Goal: Task Accomplishment & Management: Manage account settings

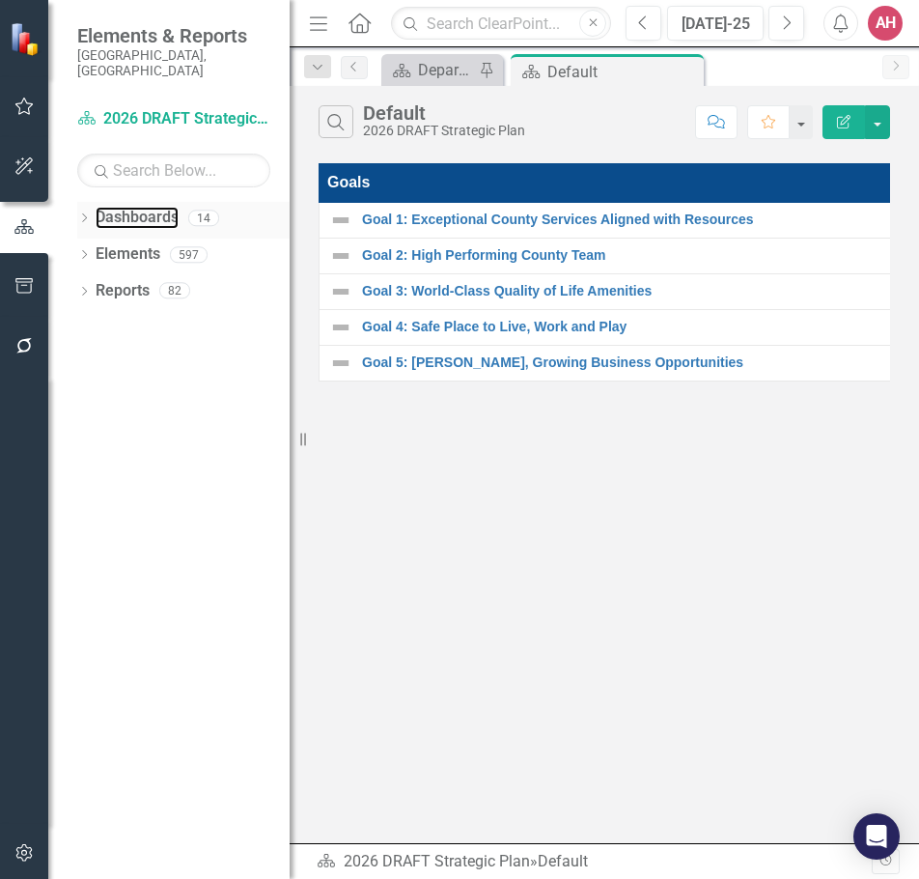
drag, startPoint x: 117, startPoint y: 203, endPoint x: 82, endPoint y: 201, distance: 34.8
click at [117, 207] on link "Dashboards" at bounding box center [137, 218] width 83 height 22
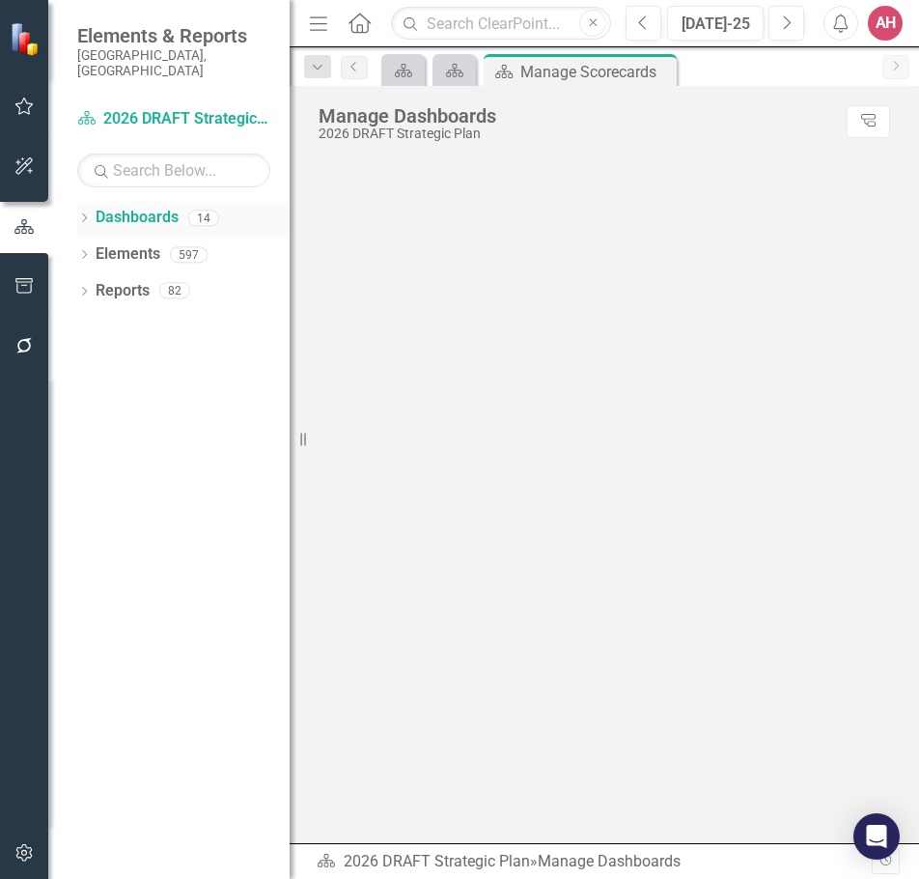
click at [85, 214] on icon "Dropdown" at bounding box center [84, 219] width 14 height 11
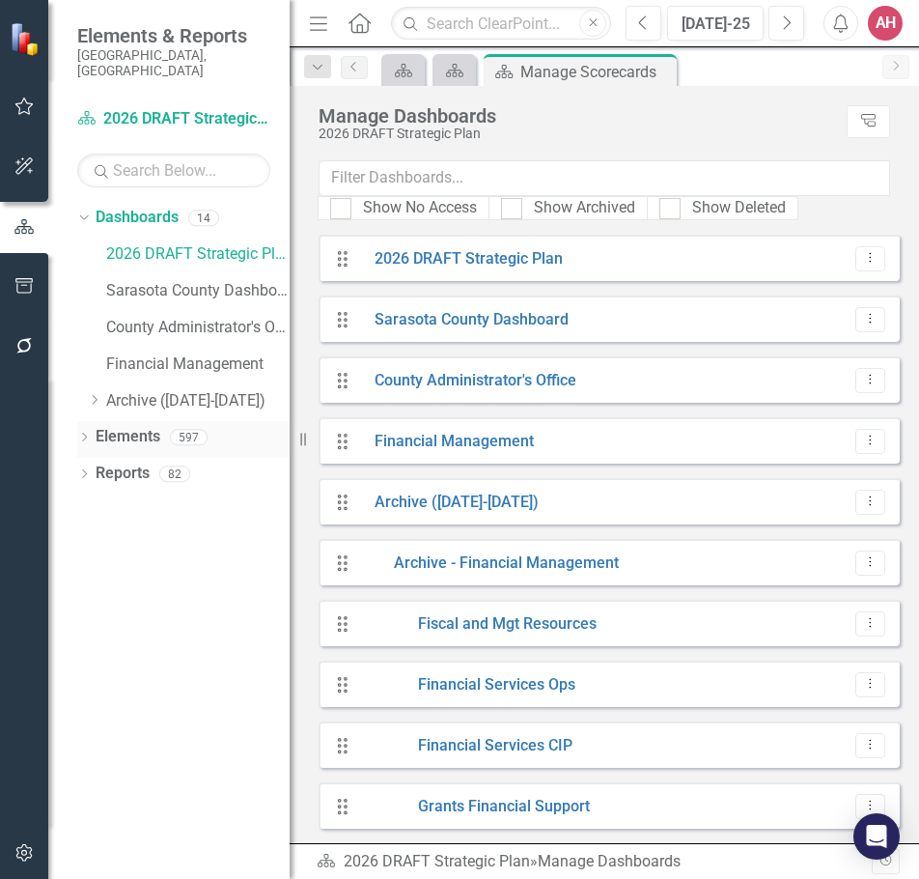
click at [91, 434] on icon "Dropdown" at bounding box center [84, 439] width 14 height 11
click at [157, 536] on link "Challenge Challenges" at bounding box center [156, 547] width 103 height 22
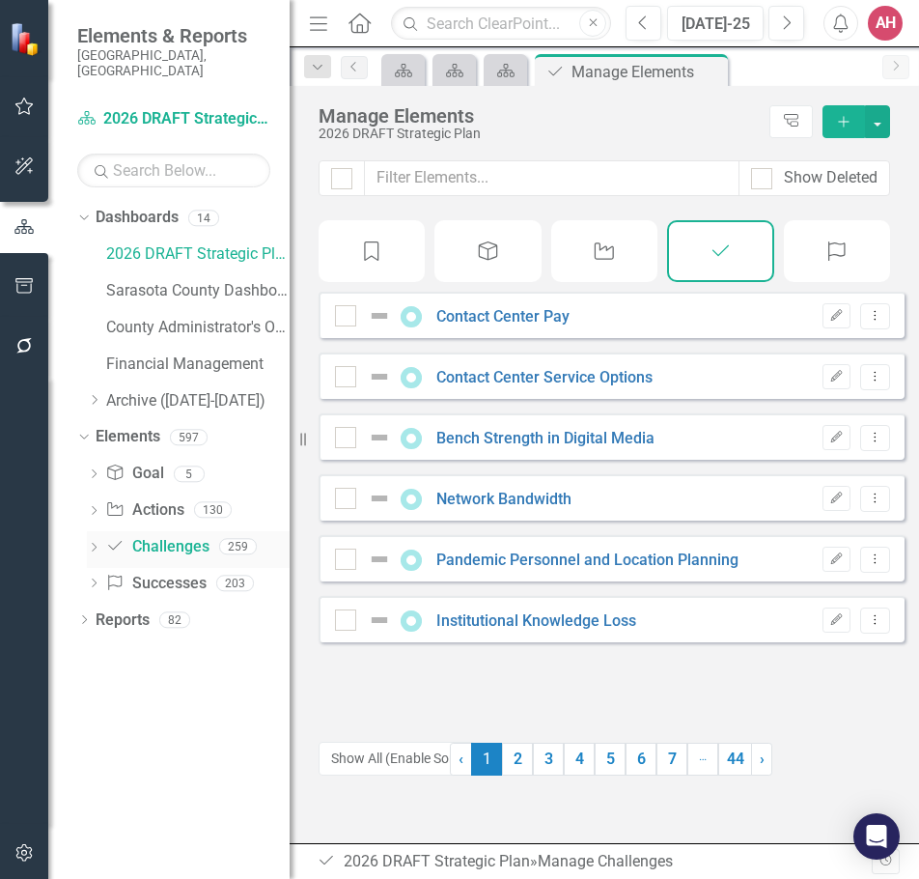
click at [96, 544] on icon "Dropdown" at bounding box center [94, 549] width 14 height 11
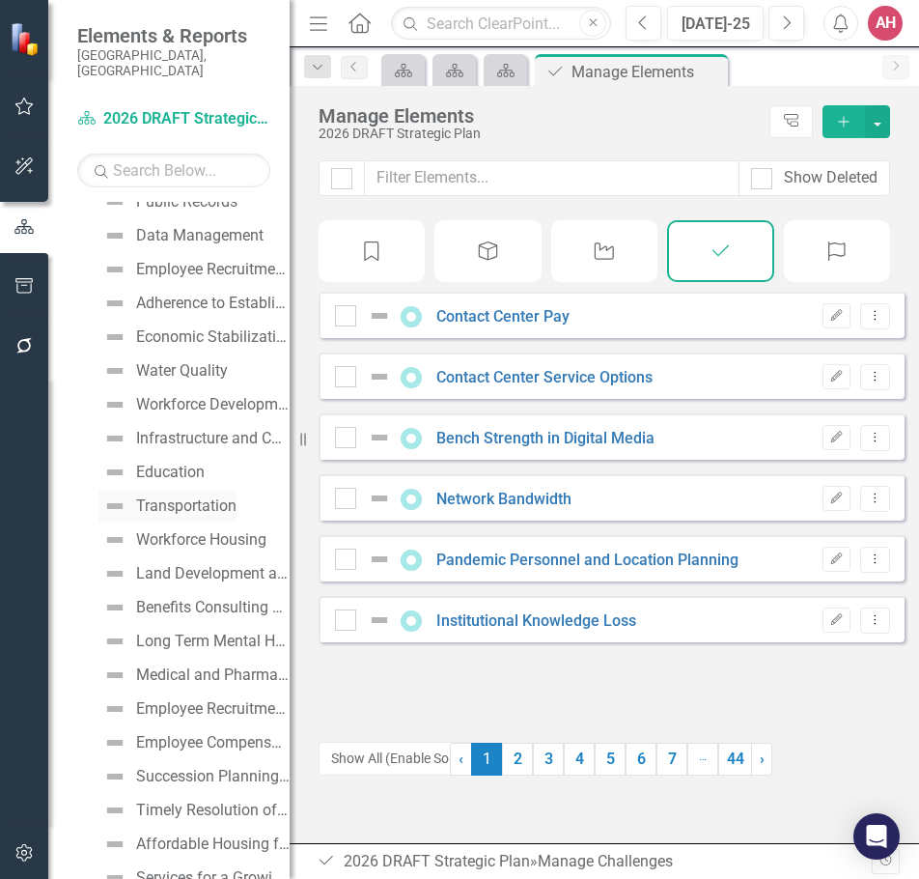
scroll to position [1352, 0]
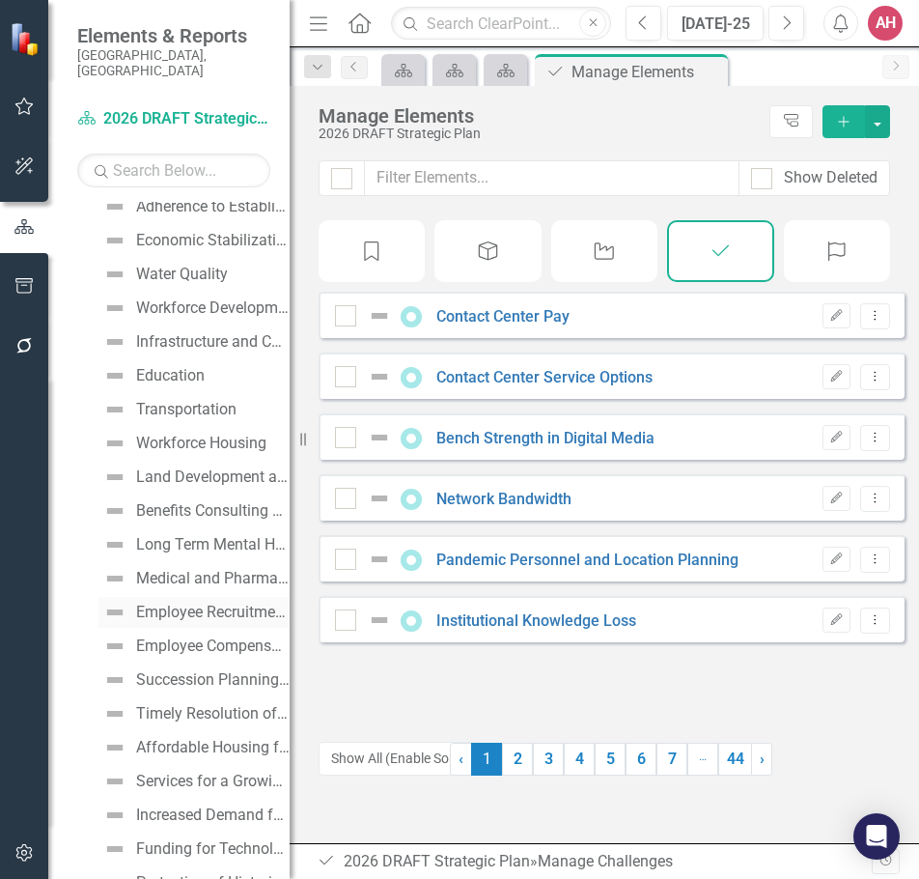
click at [164, 603] on div "Employee Recruitment and Retention" at bounding box center [213, 611] width 154 height 17
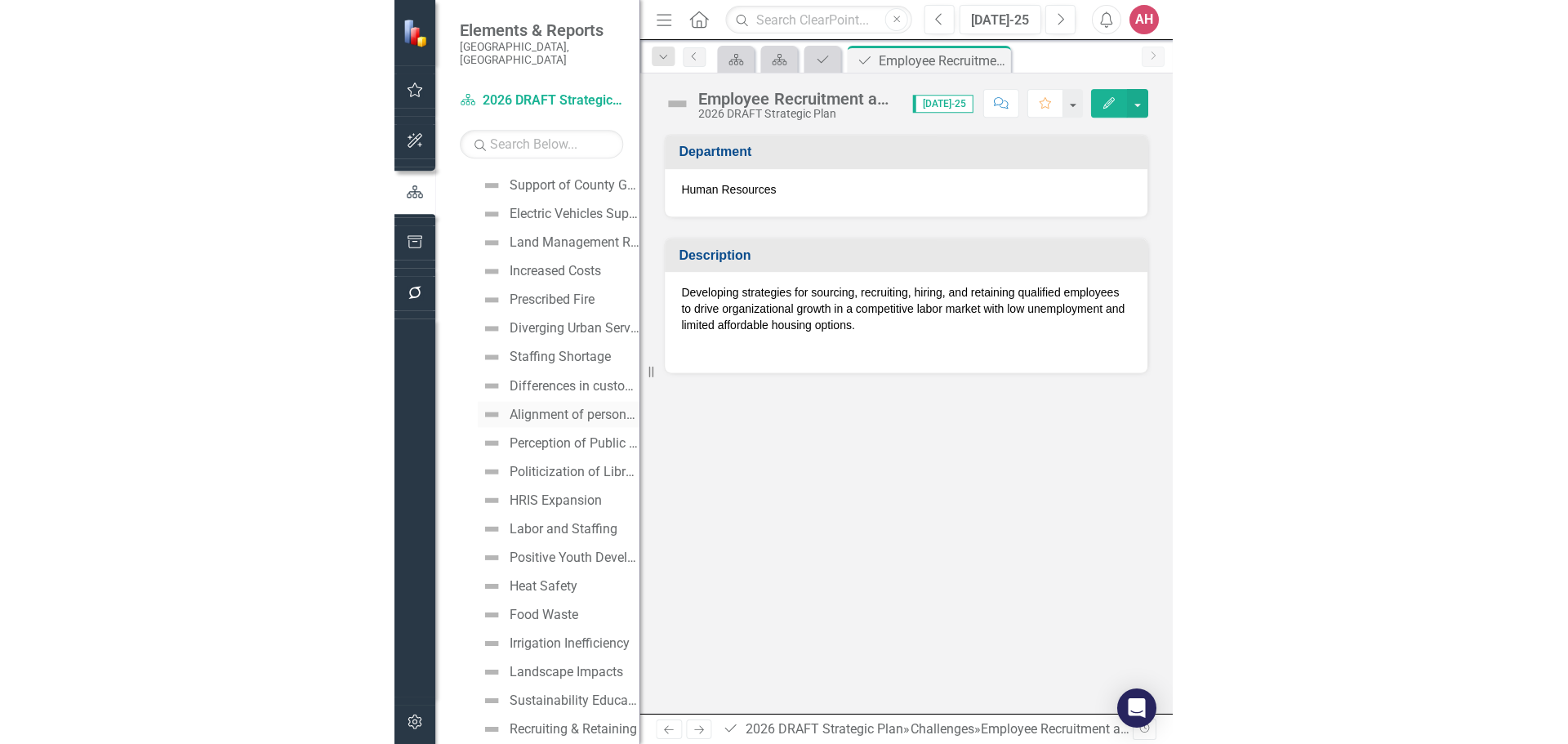
scroll to position [5733, 0]
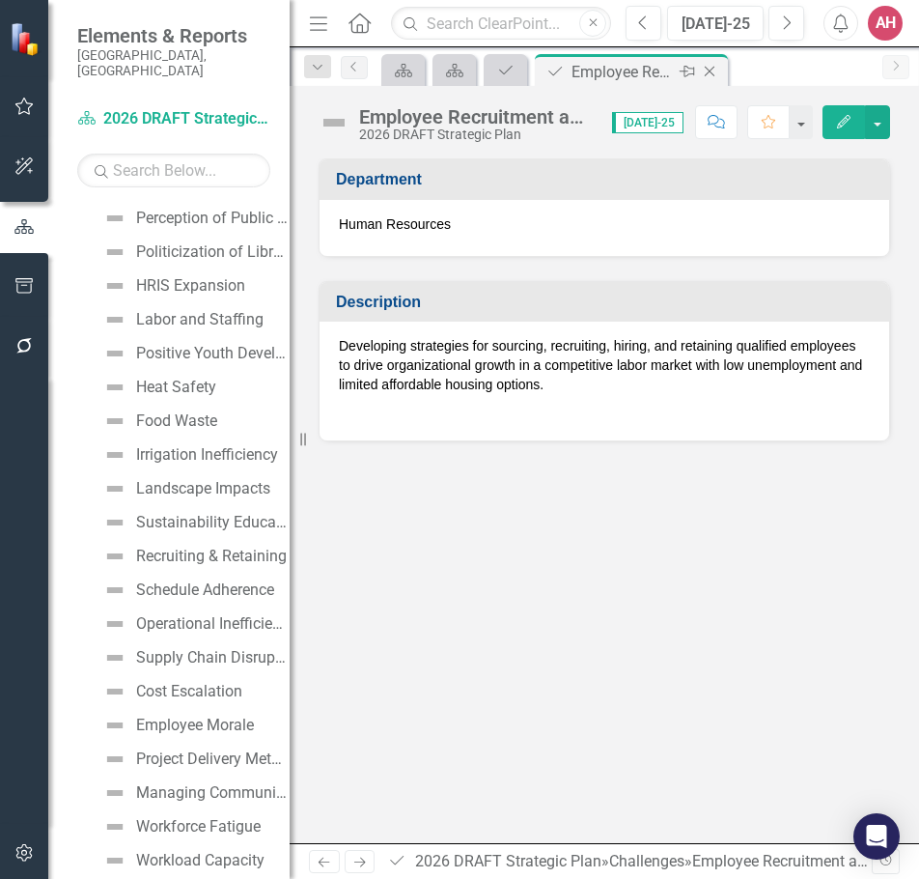
click at [641, 72] on div "Employee Recruitment and Retention" at bounding box center [623, 72] width 103 height 24
click at [638, 72] on div "Employee Recruitment and Retention" at bounding box center [623, 72] width 103 height 24
click at [876, 122] on button "button" at bounding box center [877, 122] width 25 height 34
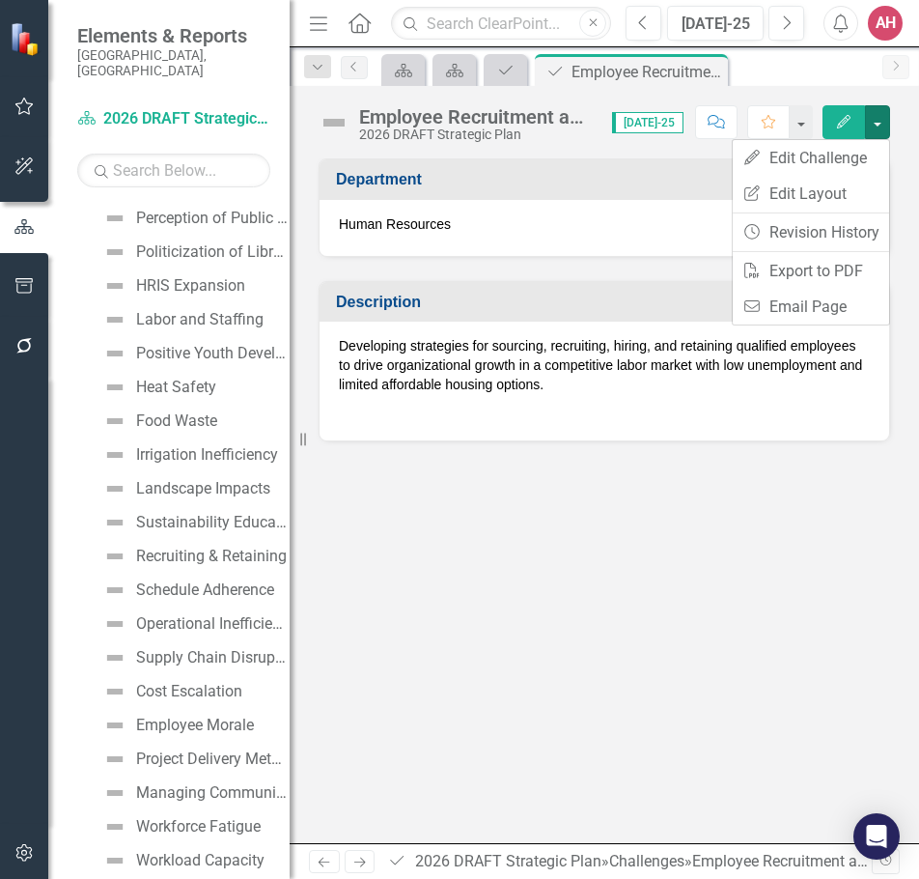
click at [659, 650] on div "Department Human Resources Description Developing strategies for sourcing, recr…" at bounding box center [605, 500] width 630 height 685
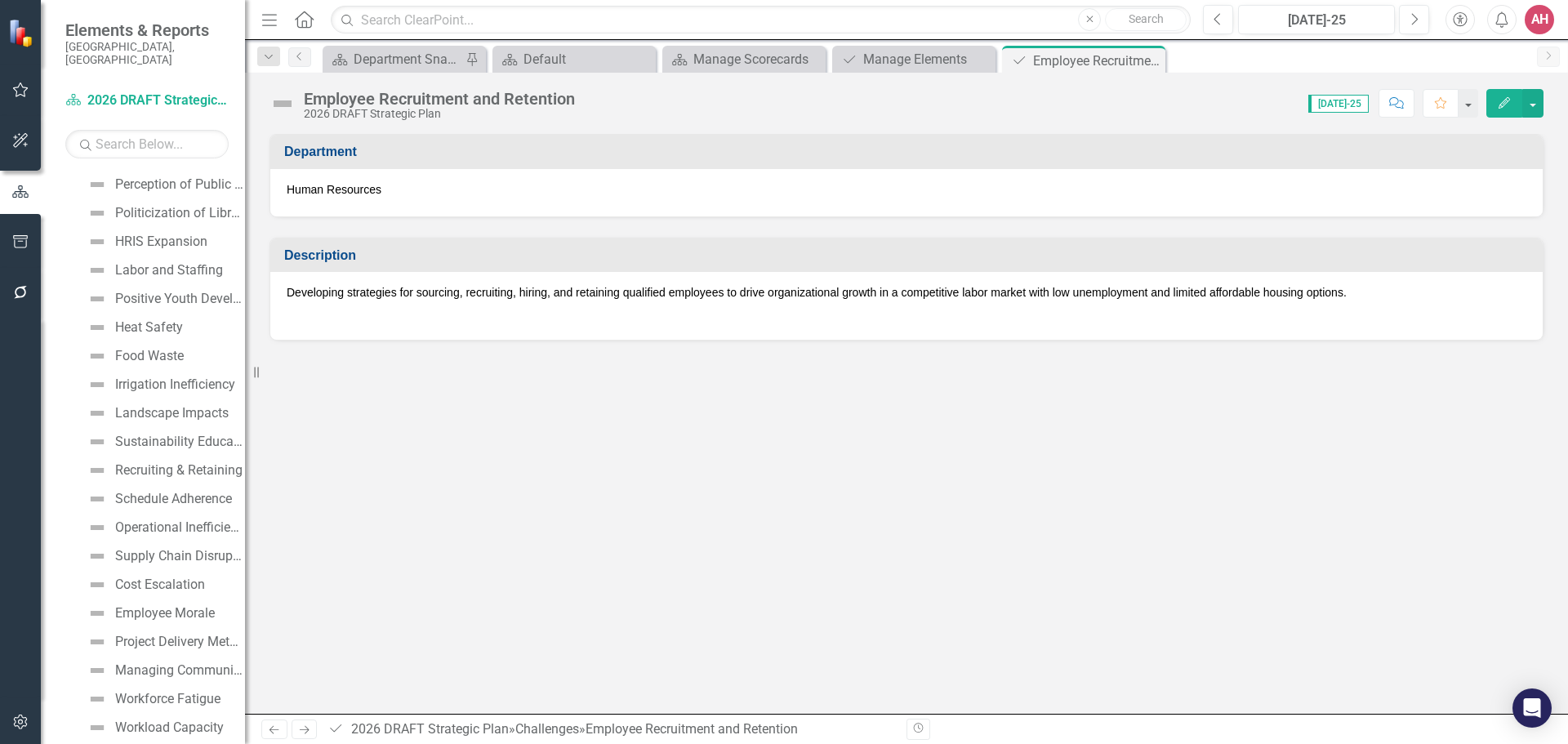
click at [627, 423] on div "Department Human Resources Description Developing strategies for sourcing, recr…" at bounding box center [907, 424] width 1323 height 580
click at [532, 63] on div "Default" at bounding box center [577, 59] width 107 height 20
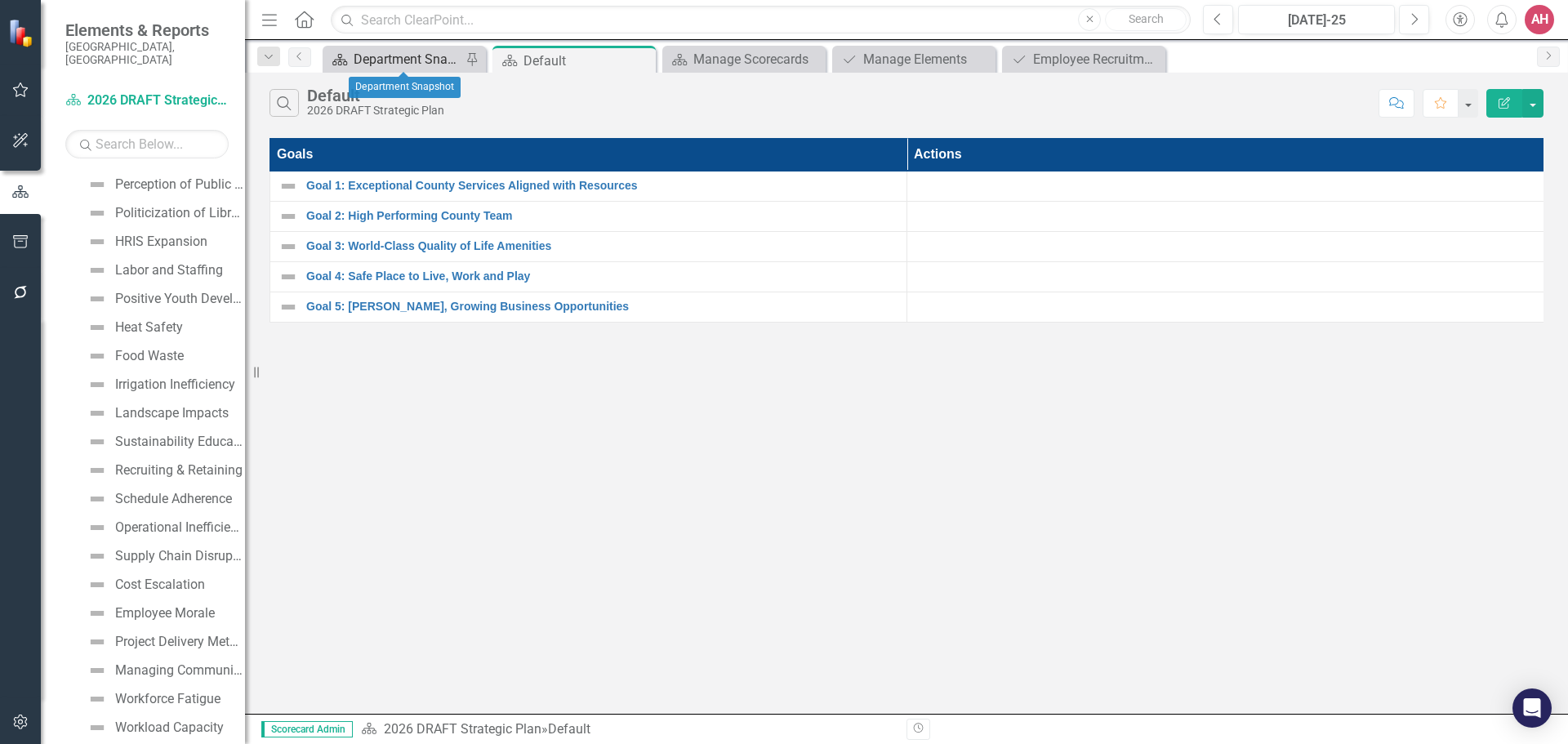
click at [407, 59] on div "Department Snapshot" at bounding box center [407, 59] width 107 height 20
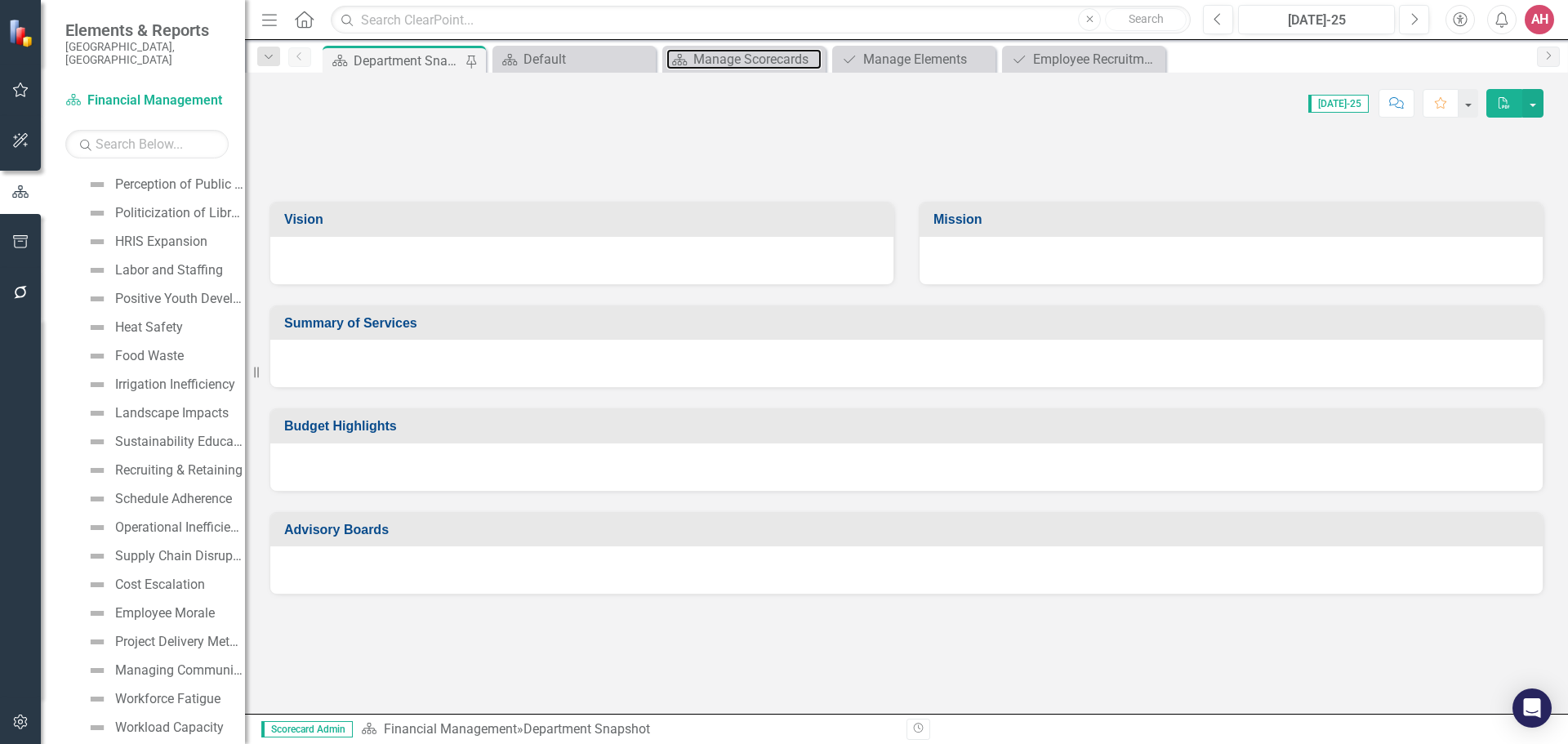
click at [735, 61] on div "Manage Scorecards" at bounding box center [758, 59] width 129 height 20
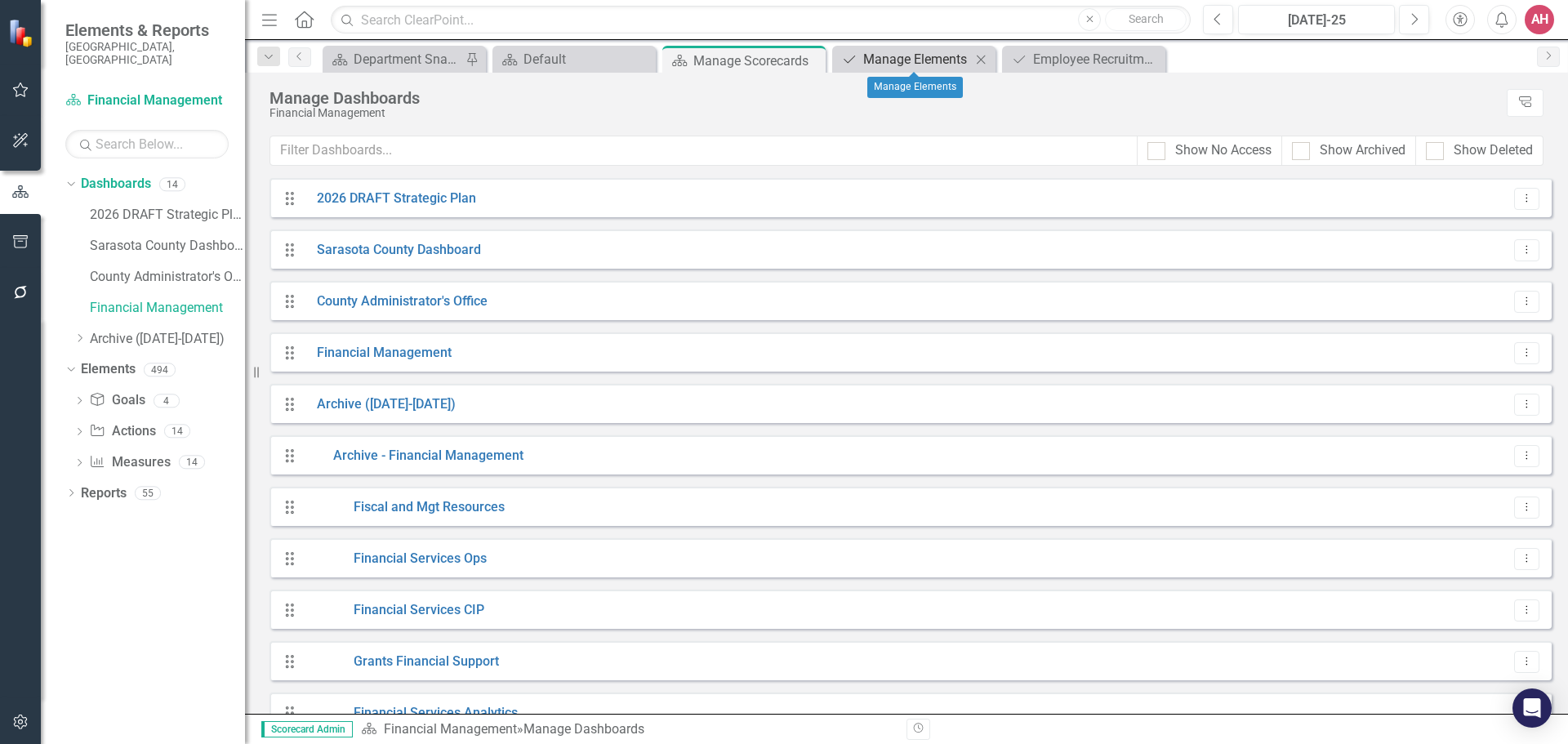
click at [885, 61] on div "Manage Elements" at bounding box center [917, 59] width 107 height 20
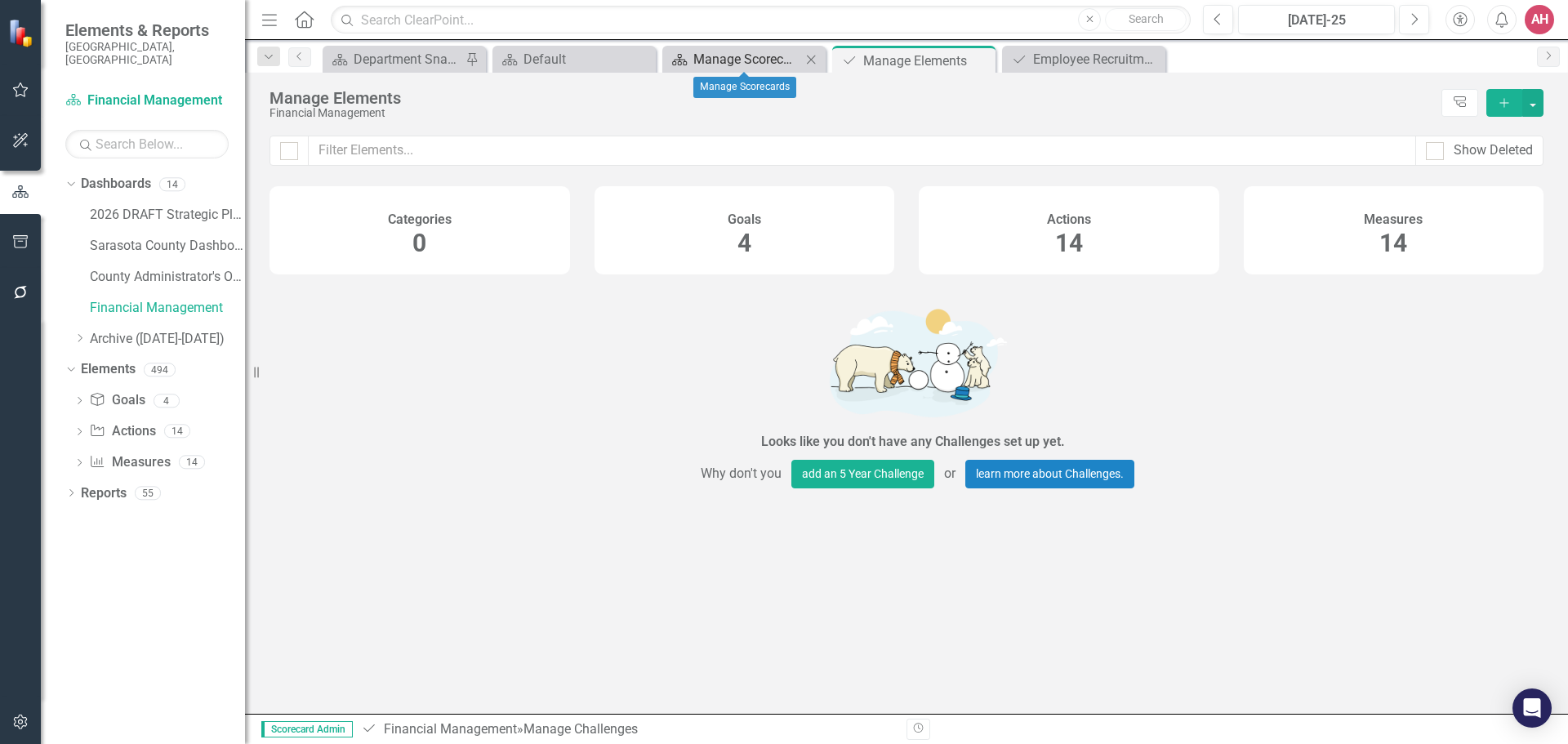
click at [743, 61] on div "Manage Scorecards" at bounding box center [747, 59] width 107 height 20
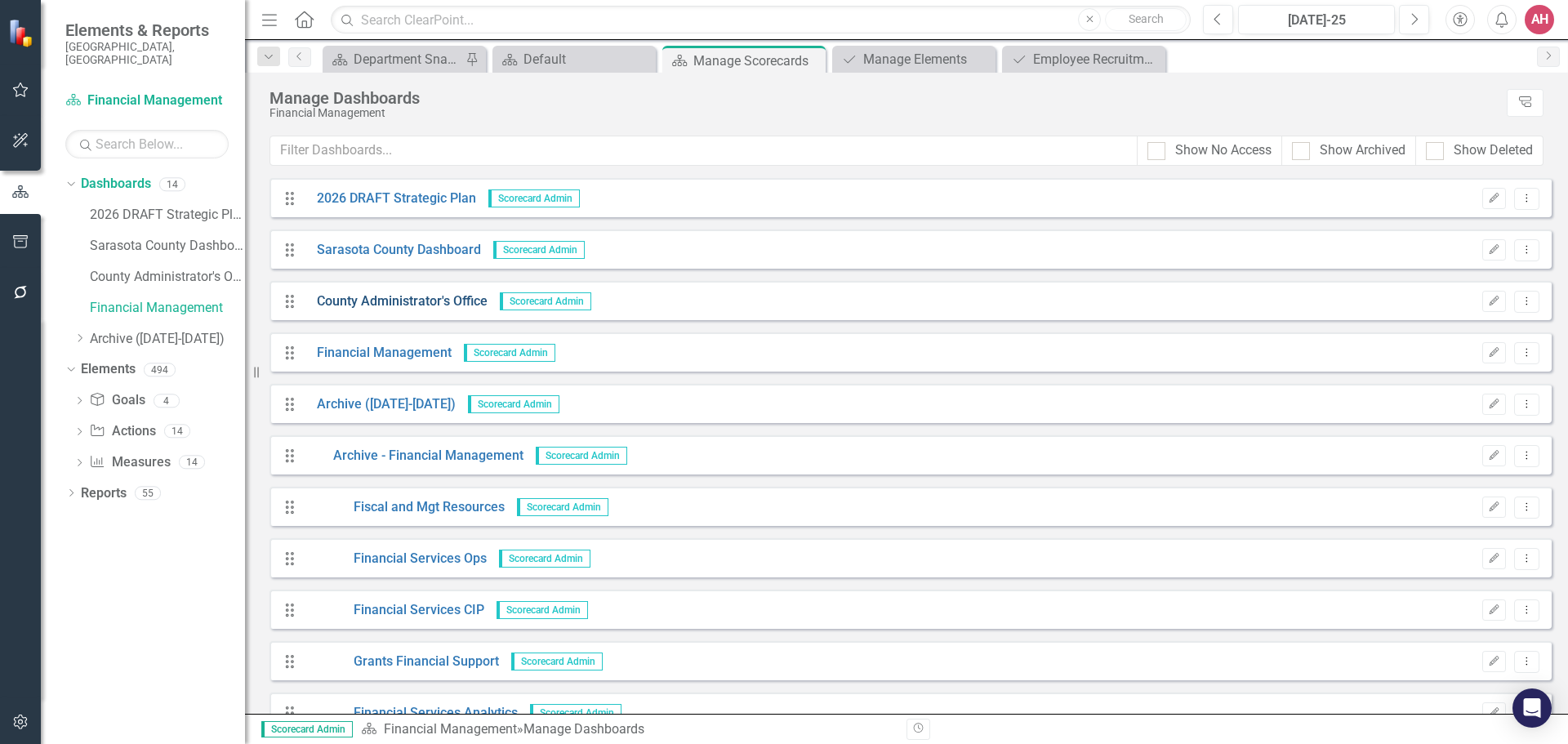
scroll to position [82, 0]
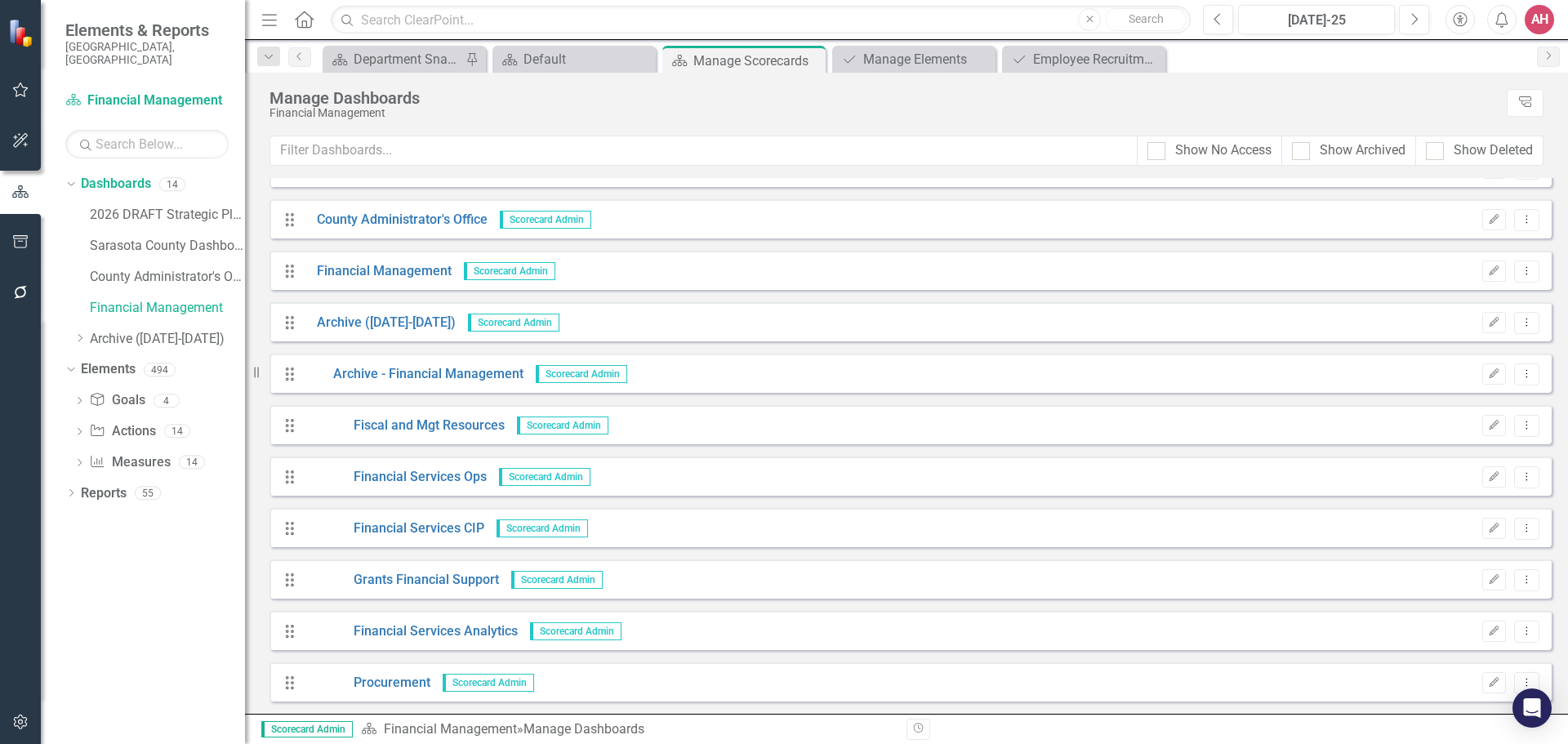
click at [549, 374] on span "Scorecard Admin" at bounding box center [581, 374] width 91 height 18
click at [544, 371] on span "Scorecard Admin" at bounding box center [581, 374] width 91 height 18
click at [543, 371] on span "Scorecard Admin" at bounding box center [581, 374] width 91 height 18
click at [511, 375] on link "Archive - Financial Management" at bounding box center [414, 375] width 219 height 19
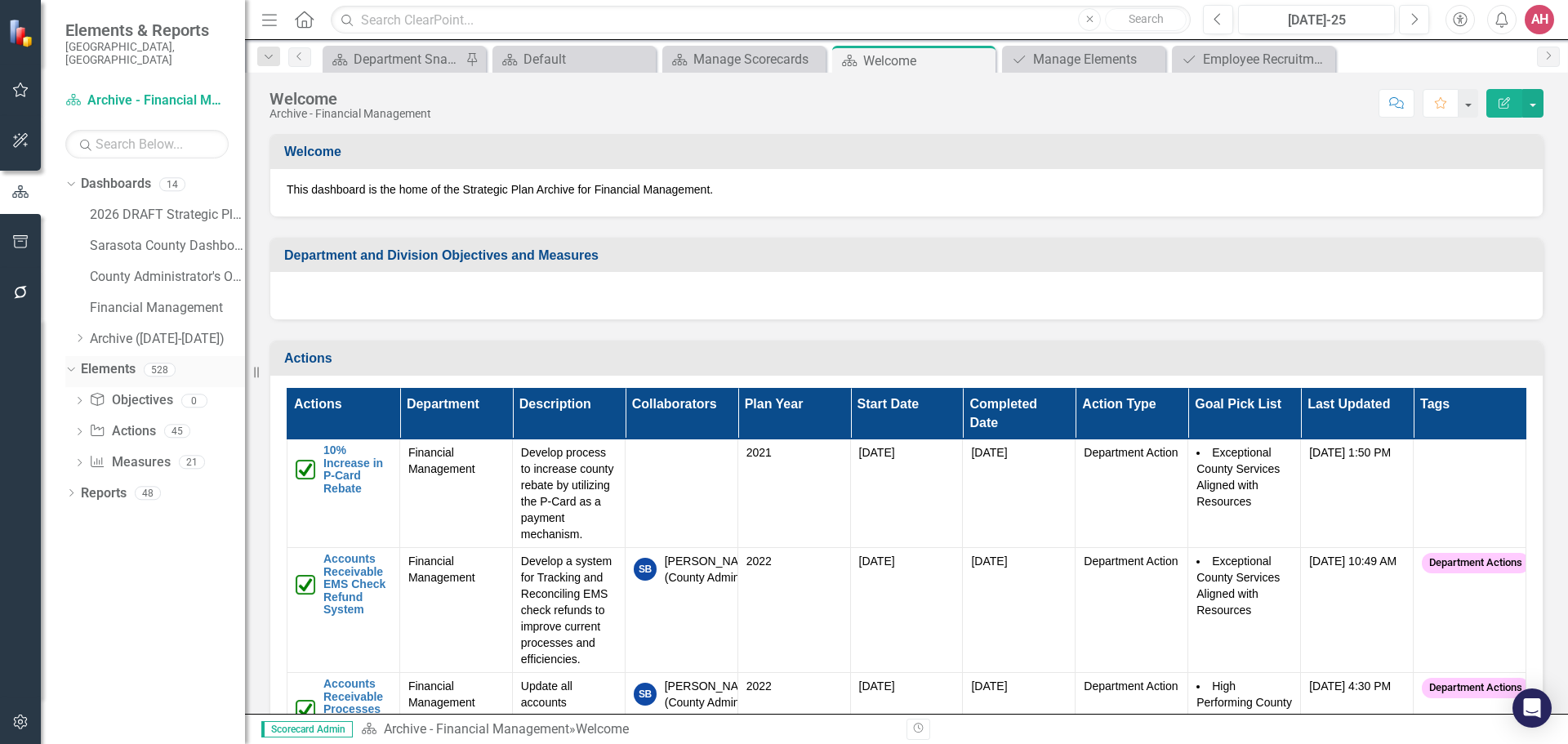
click at [69, 364] on icon "Dropdown" at bounding box center [69, 369] width 9 height 12
click at [69, 367] on icon "Dropdown" at bounding box center [71, 371] width 12 height 9
click at [65, 490] on icon "Dropdown" at bounding box center [71, 494] width 12 height 9
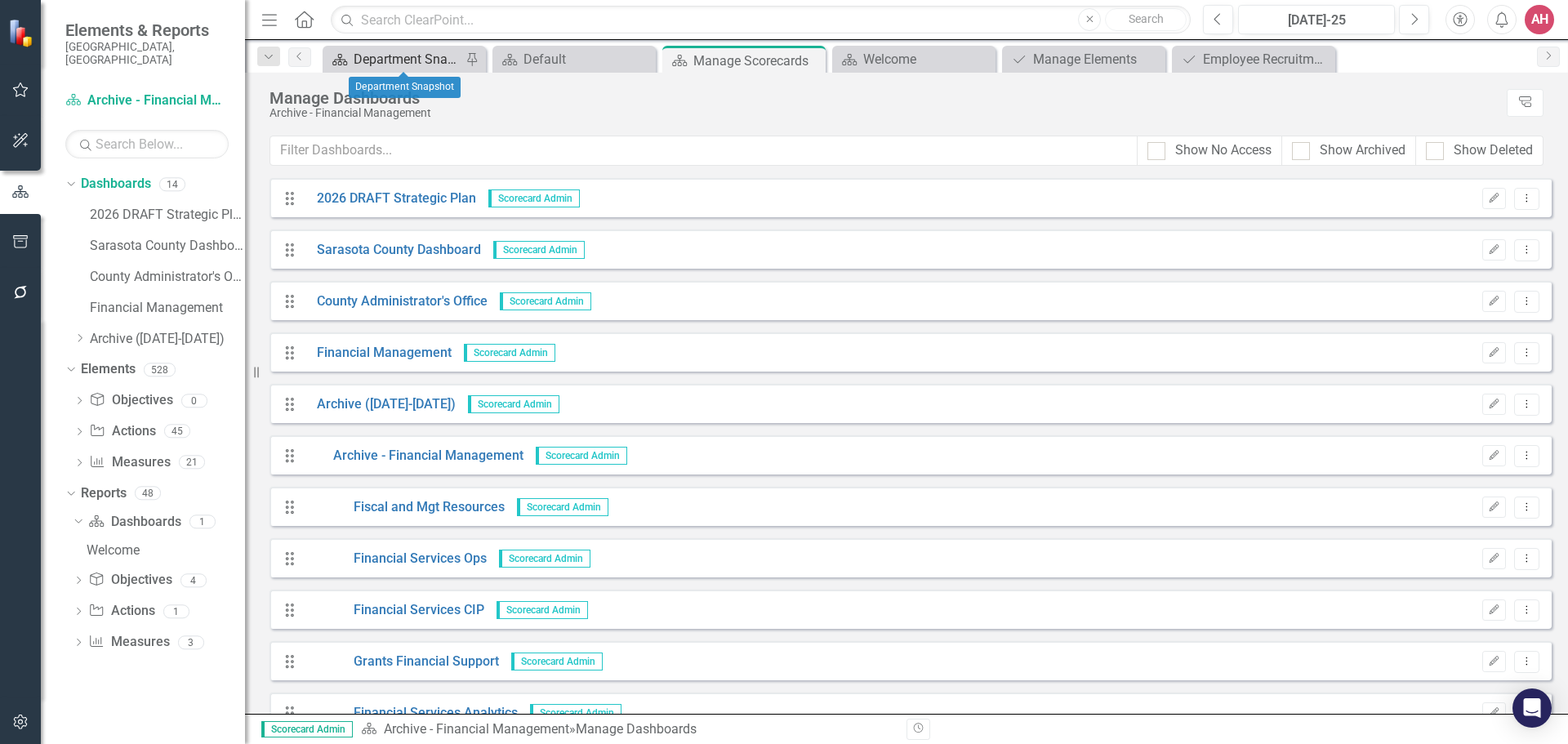
click at [433, 63] on div "Department Snapshot" at bounding box center [407, 59] width 107 height 20
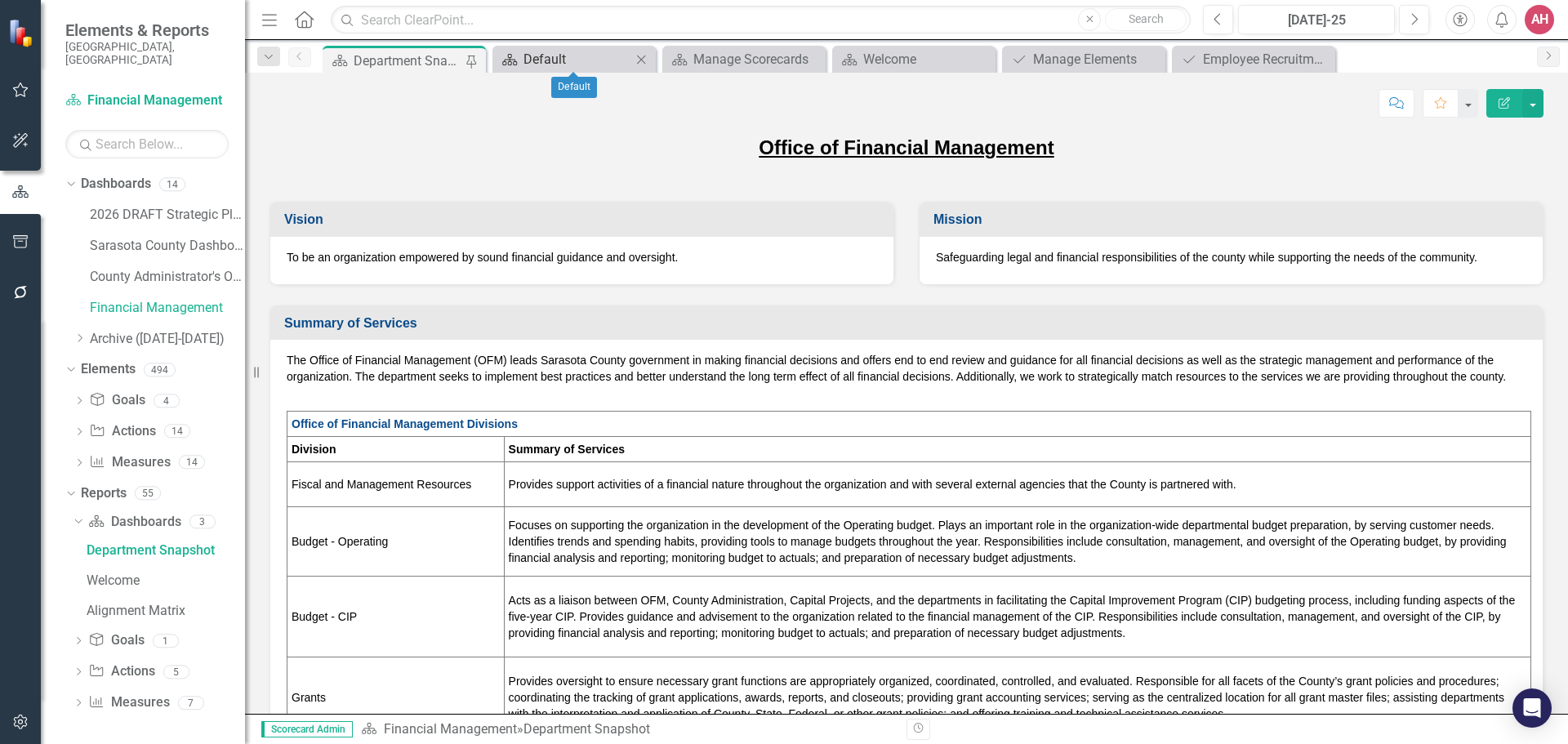
click at [525, 61] on div "Default" at bounding box center [577, 59] width 107 height 20
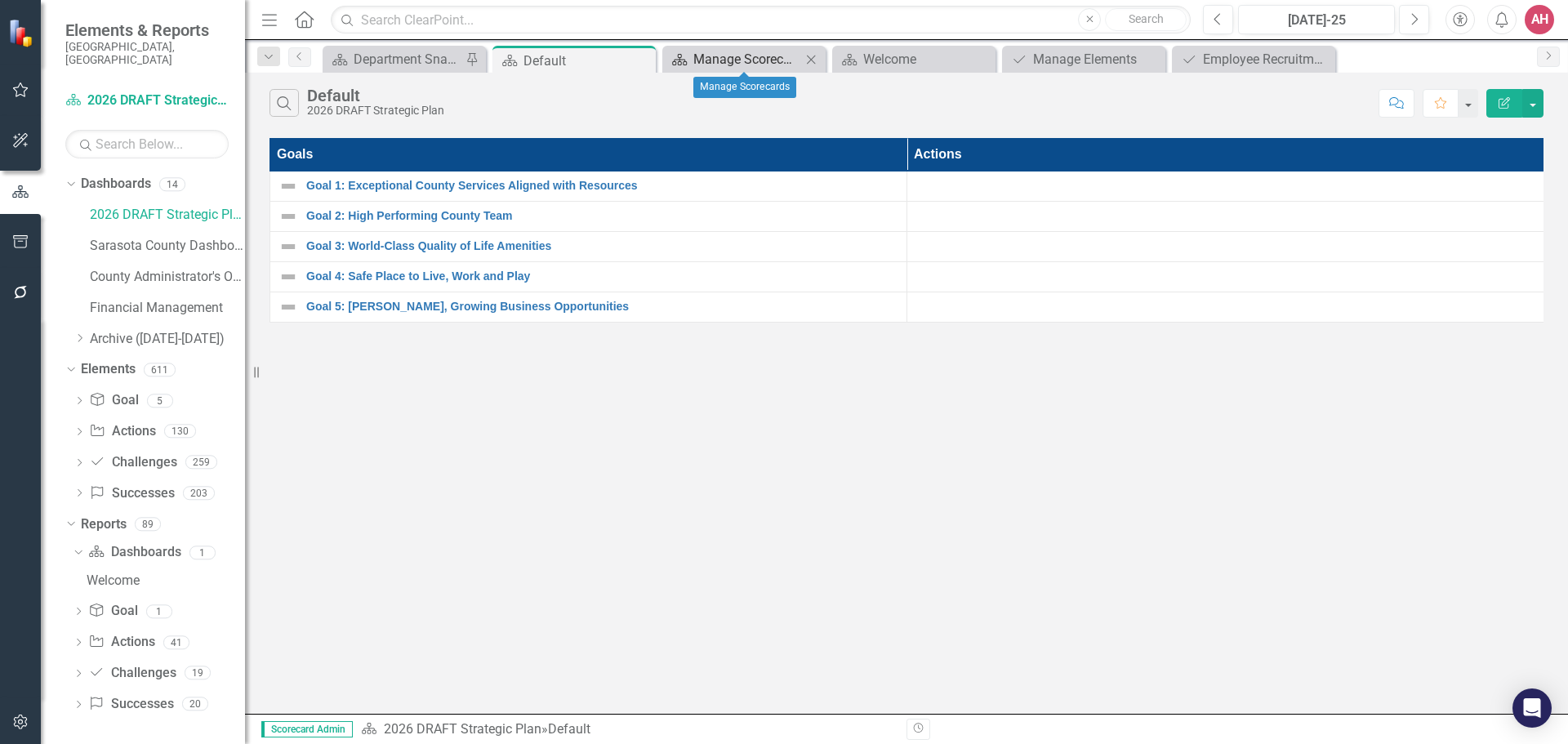
click at [735, 56] on div "Manage Scorecards" at bounding box center [747, 59] width 107 height 20
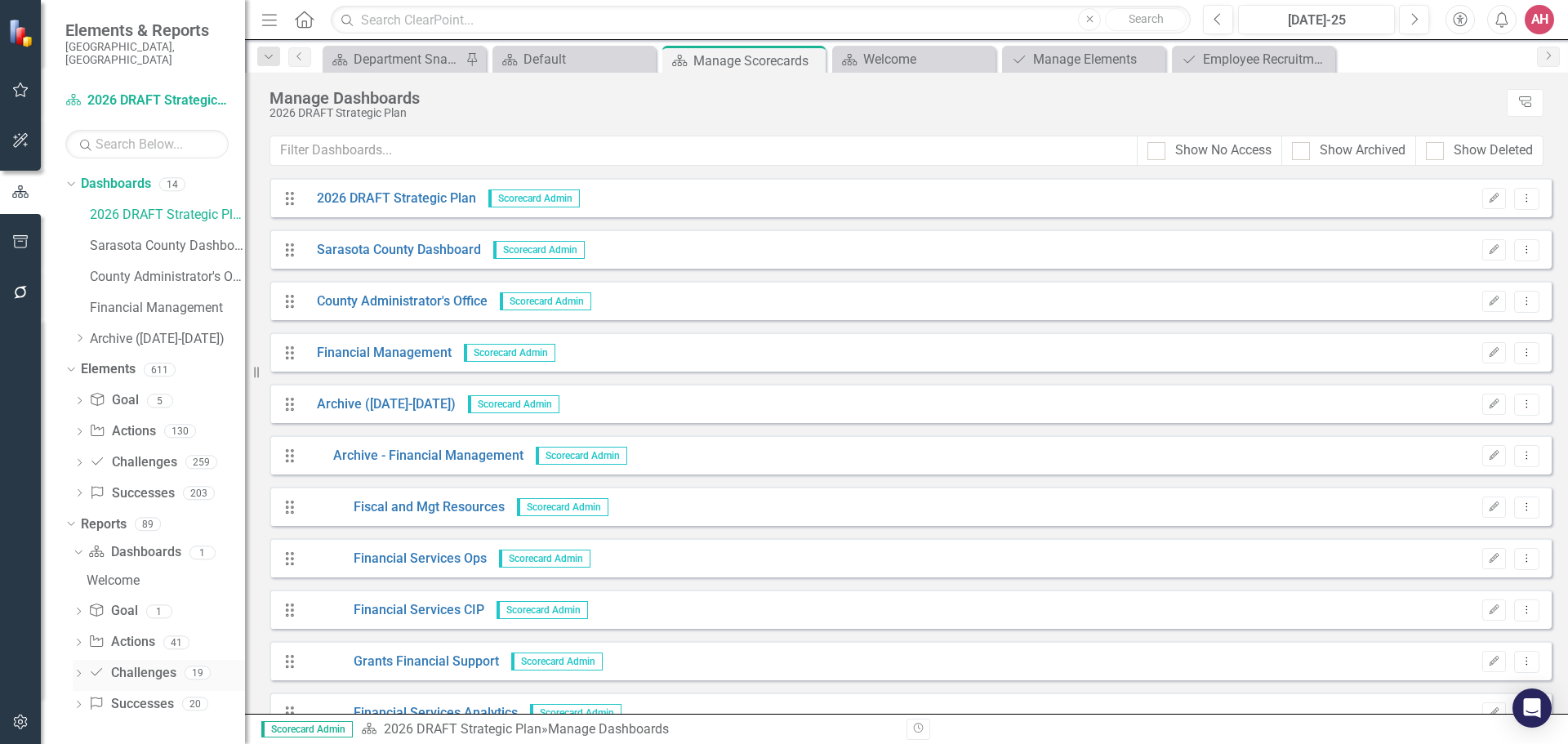
click at [118, 664] on link "Challenge Challenges" at bounding box center [131, 673] width 87 height 19
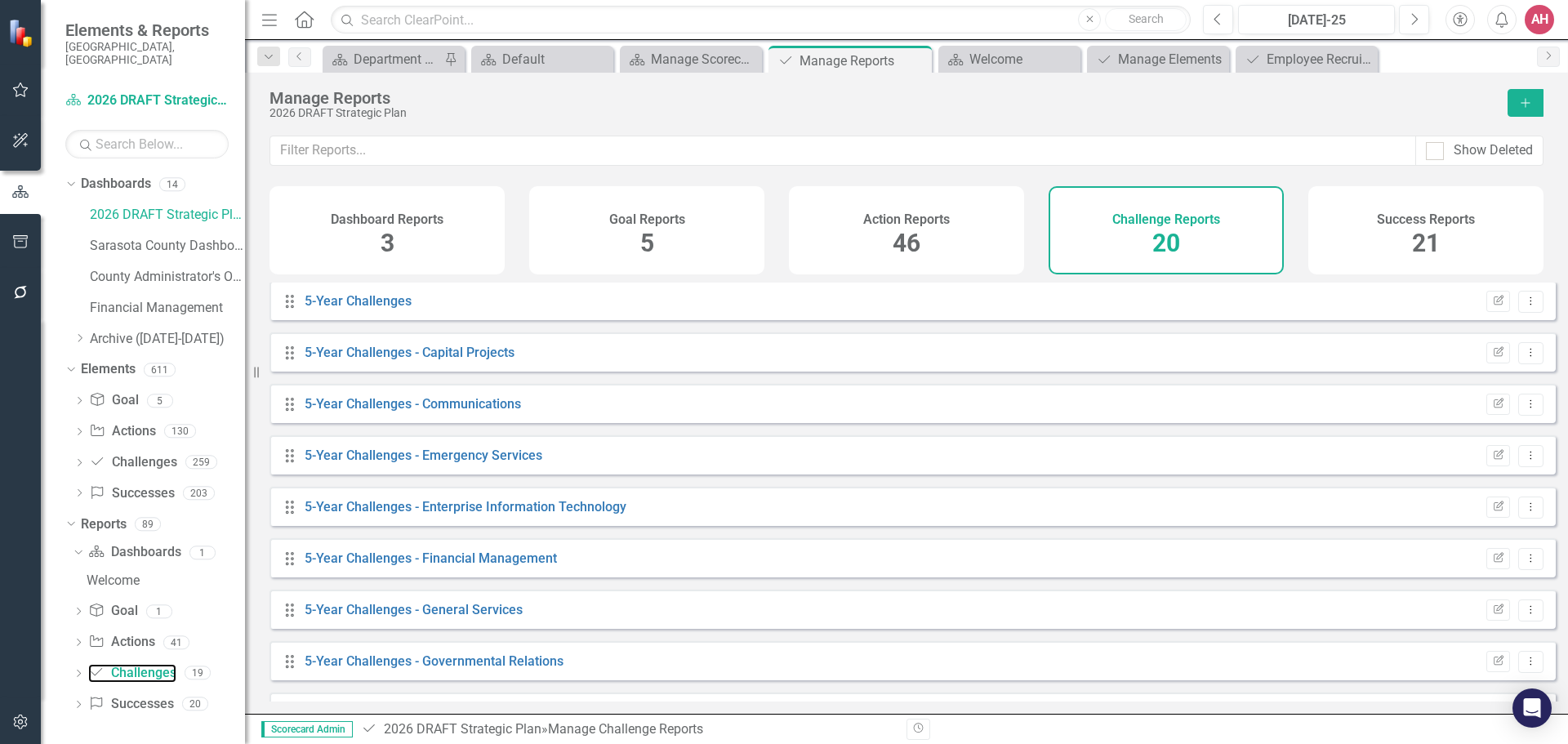
scroll to position [82, 0]
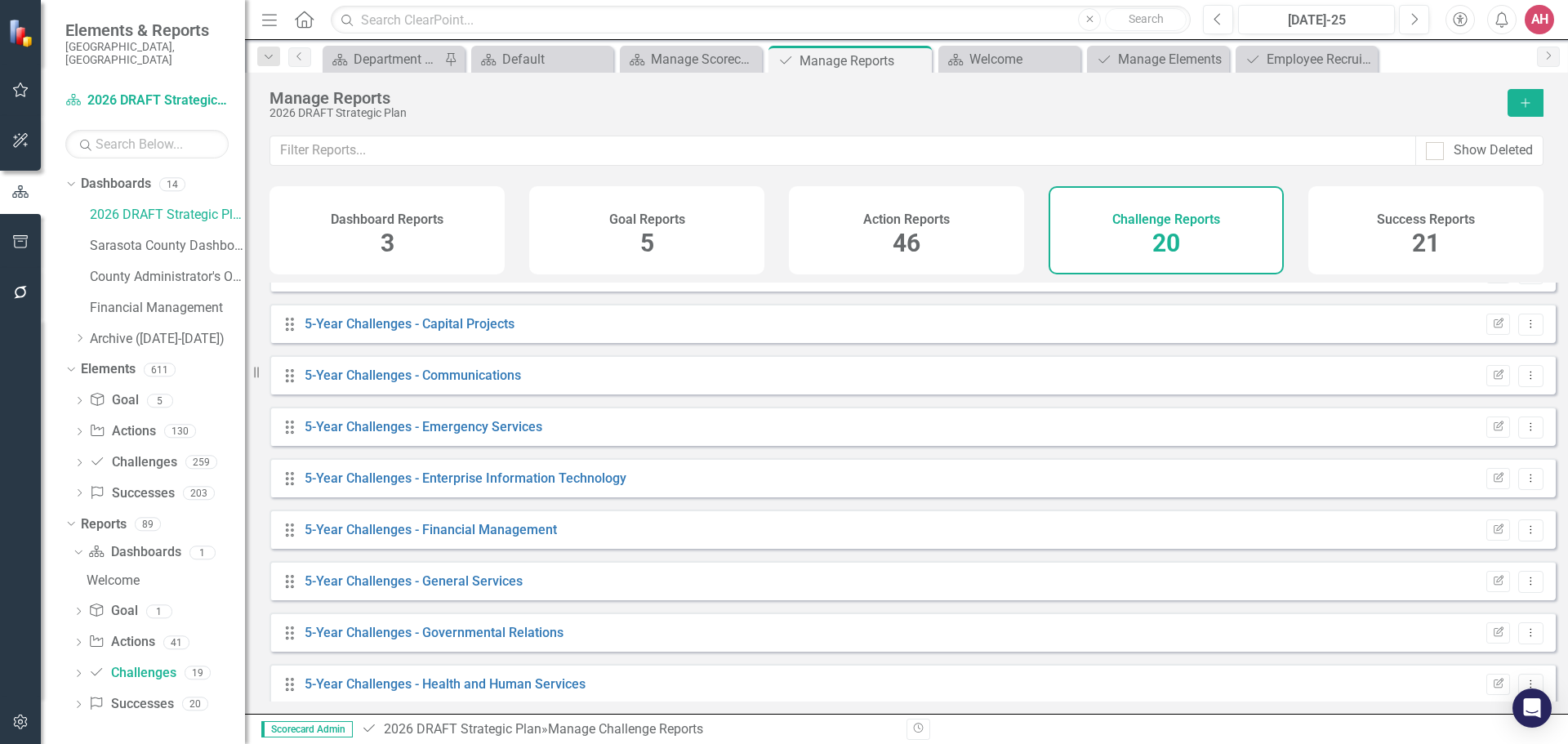
click at [654, 543] on div "Drag 5-Year Challenges - Financial Management Edit Report Dropdown Menu" at bounding box center [913, 529] width 1286 height 39
click at [533, 537] on link "5-Year Challenges - Financial Management" at bounding box center [430, 529] width 252 height 15
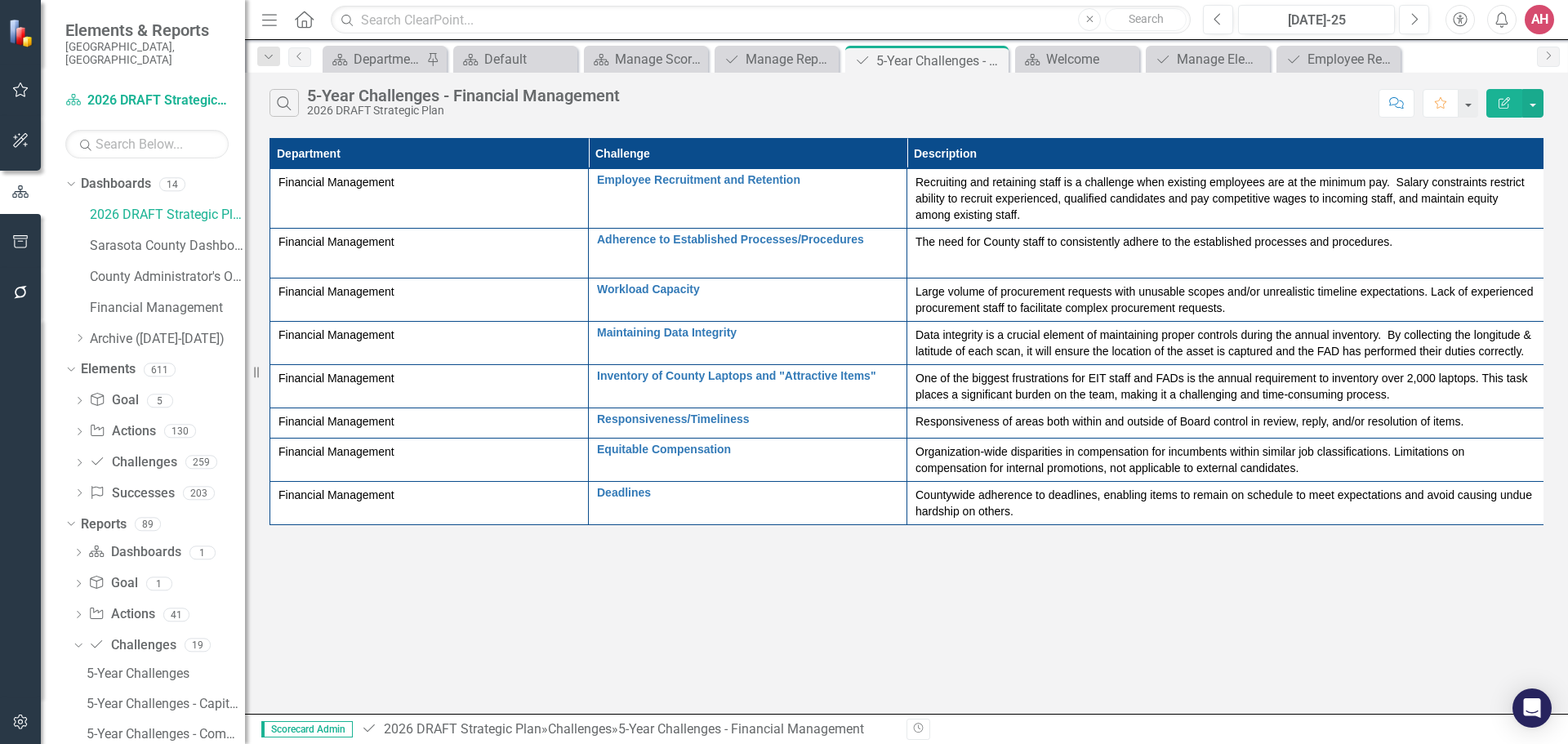
scroll to position [81, 0]
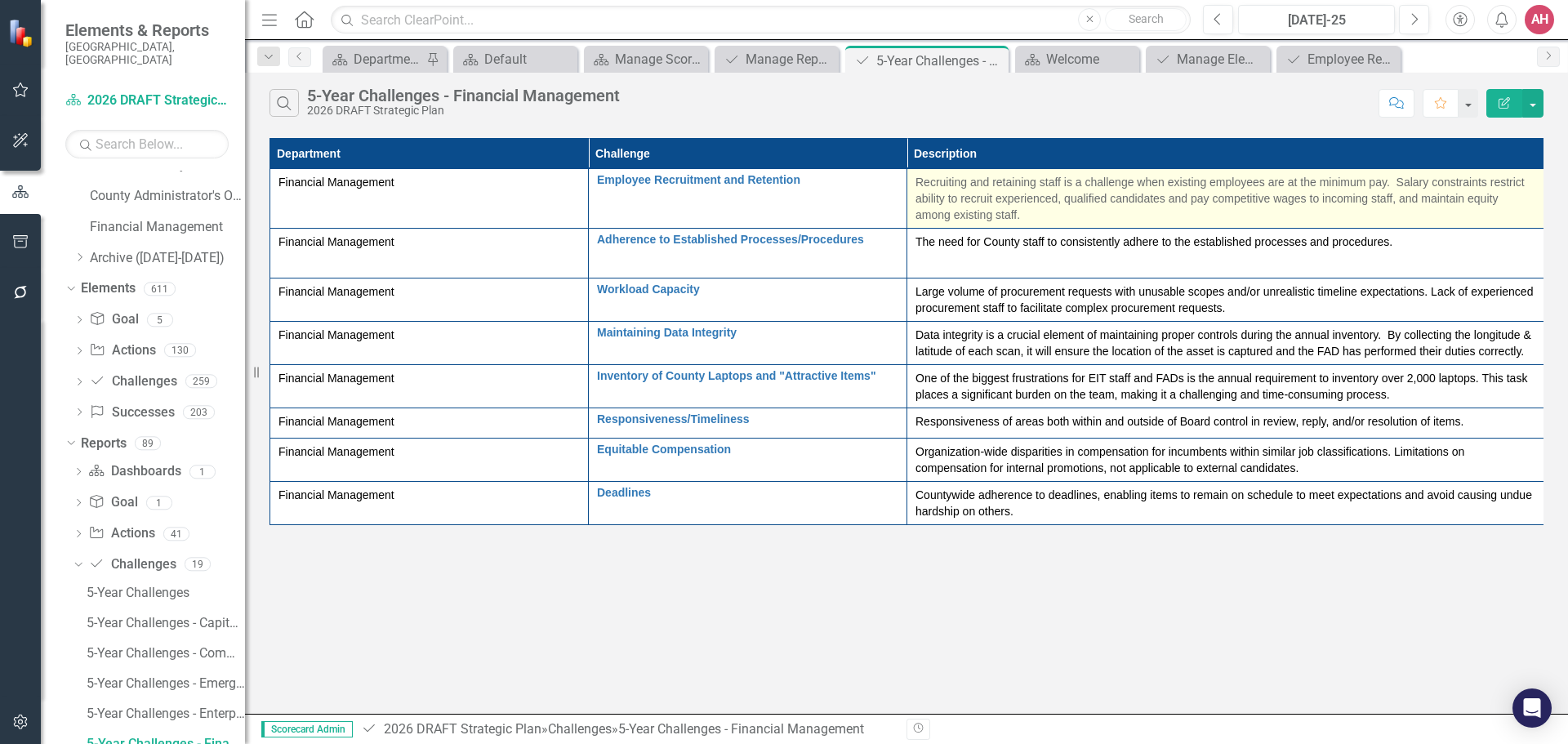
click at [1149, 205] on p "Recruiting and retaining staff is a challenge when existing employees are at th…" at bounding box center [1225, 199] width 620 height 49
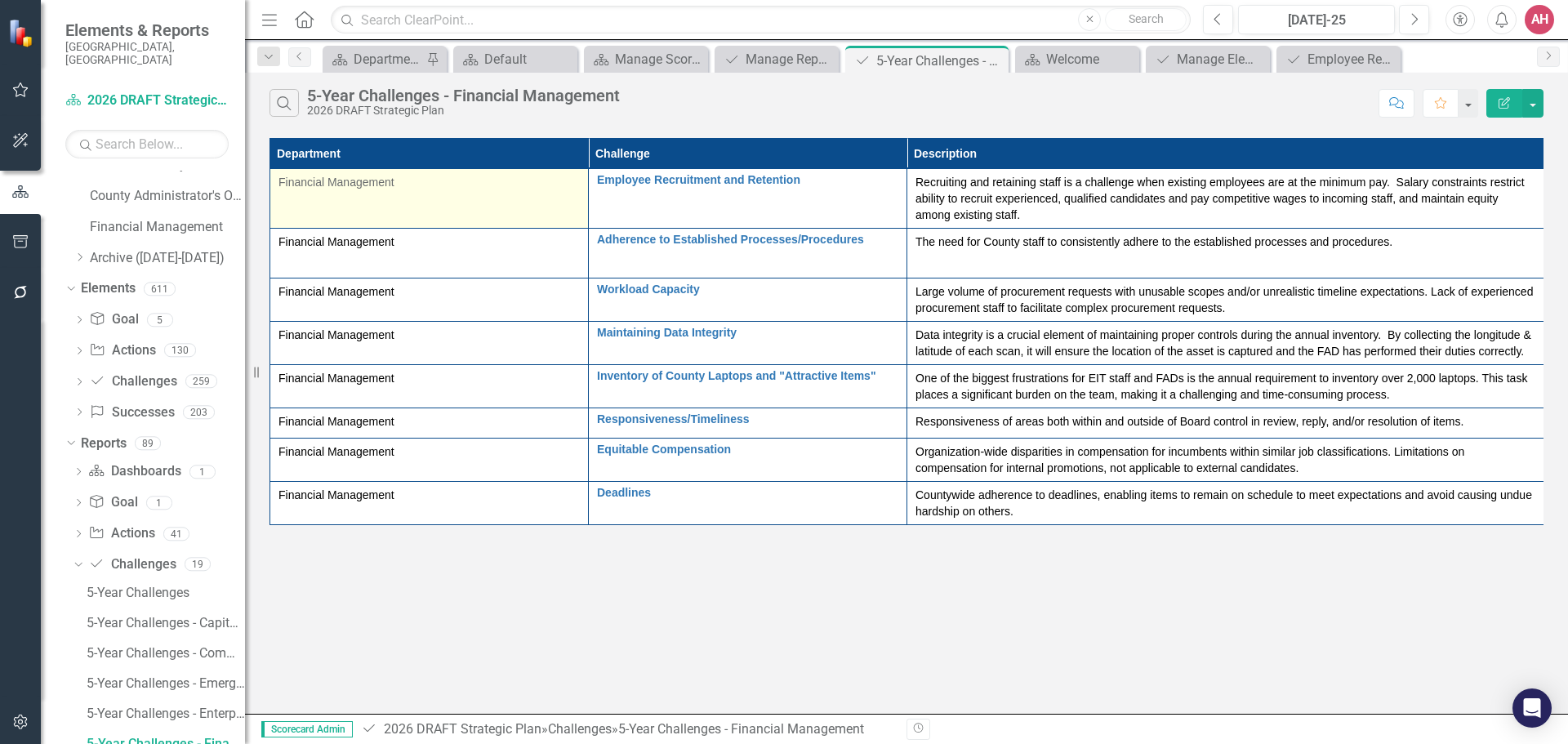
click at [442, 186] on div "Financial Management" at bounding box center [429, 182] width 301 height 16
click at [441, 186] on div "Financial Management" at bounding box center [429, 182] width 301 height 16
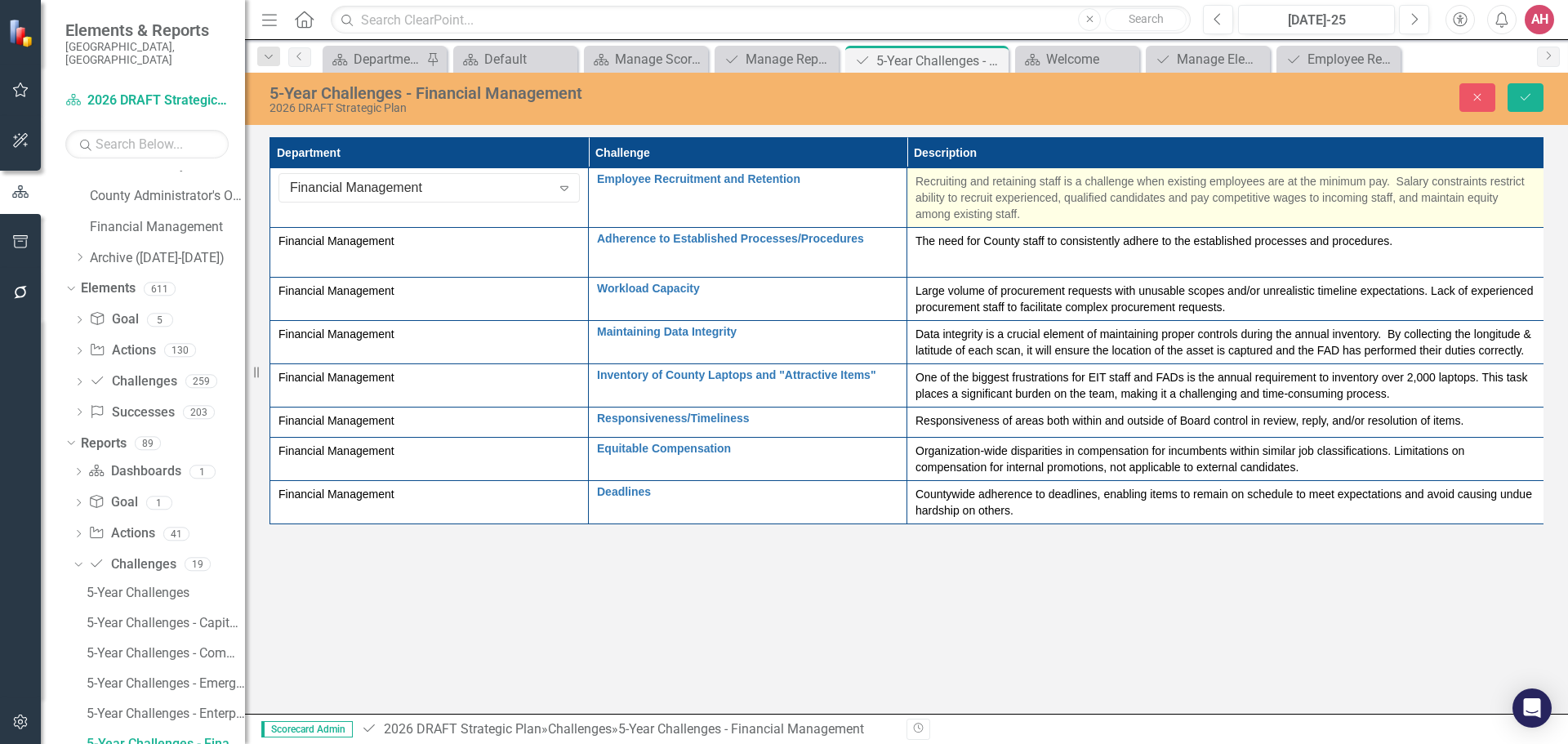
click at [1127, 199] on p "Recruiting and retaining staff is a challenge when existing employees are at th…" at bounding box center [1225, 198] width 620 height 49
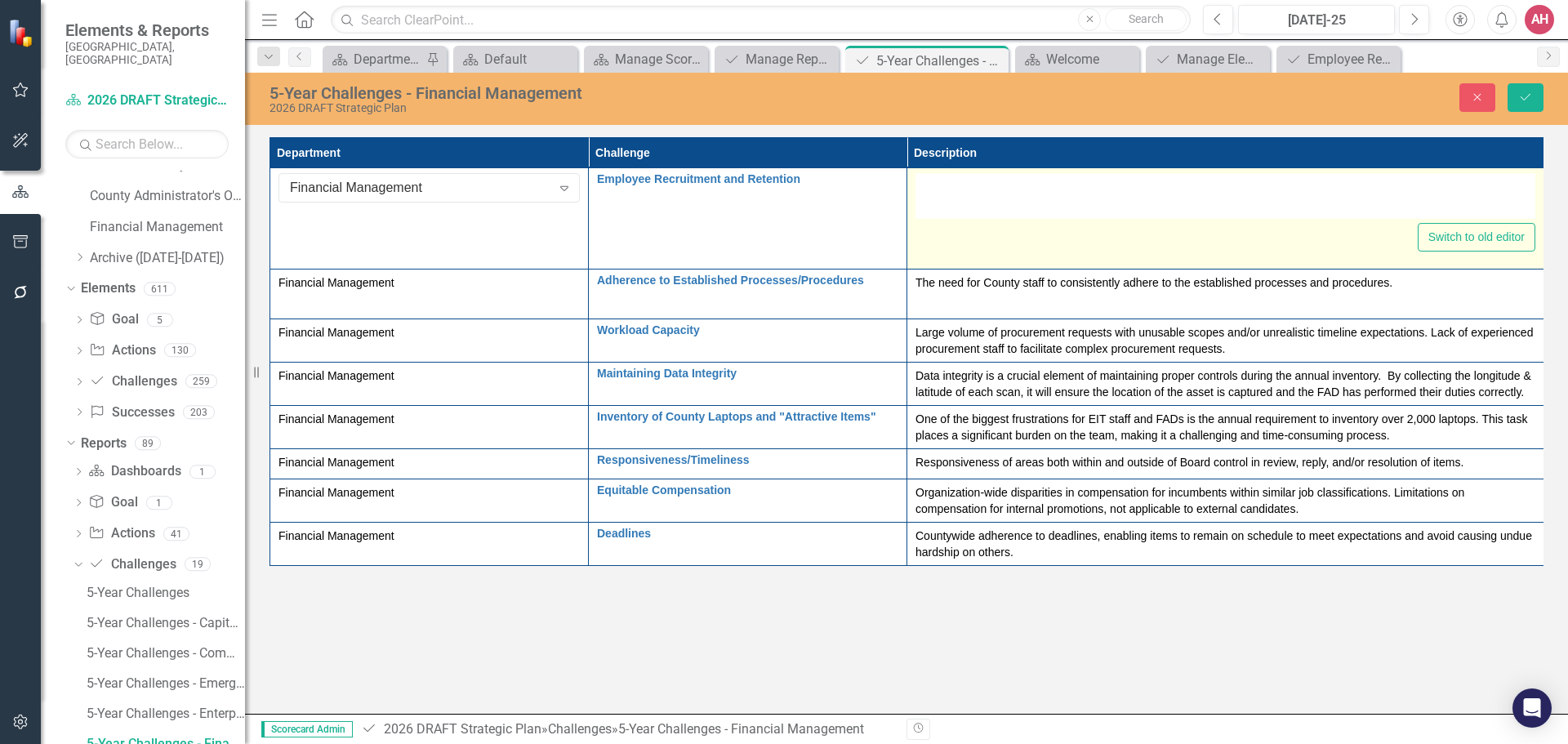
type textarea "<p>Recruiting and retaining staff is a challenge when existing employees are at…"
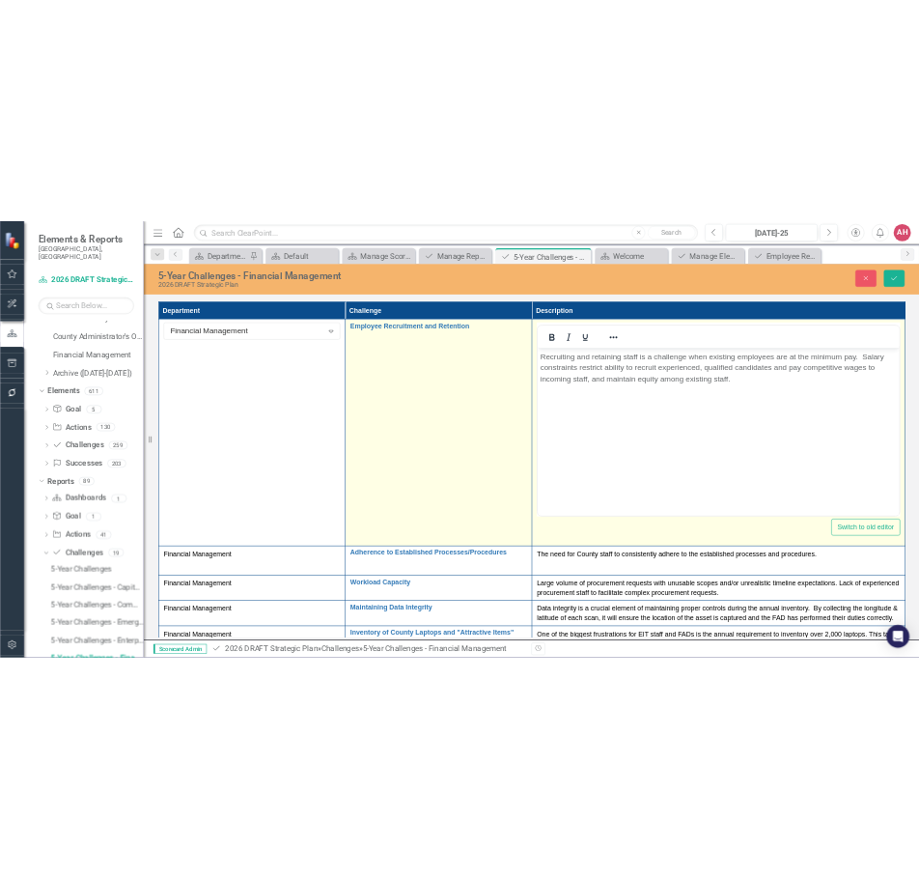
scroll to position [0, 15]
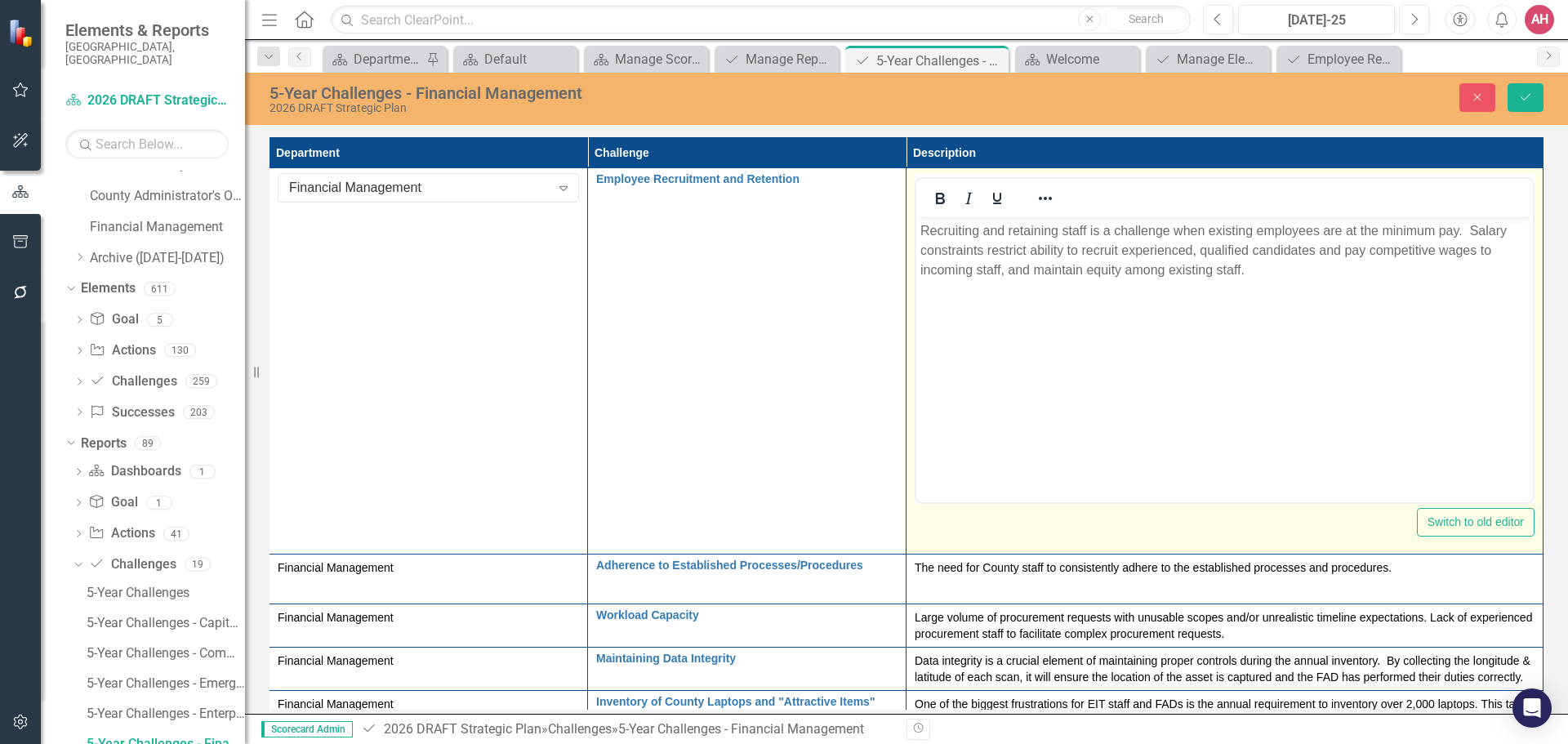
click at [1047, 75] on div "5-Year Challenges - Financial Management 2026 DRAFT Strategic Plan Close Save" at bounding box center [907, 99] width 1323 height 52
